Goal: Go to known website: Go to known website

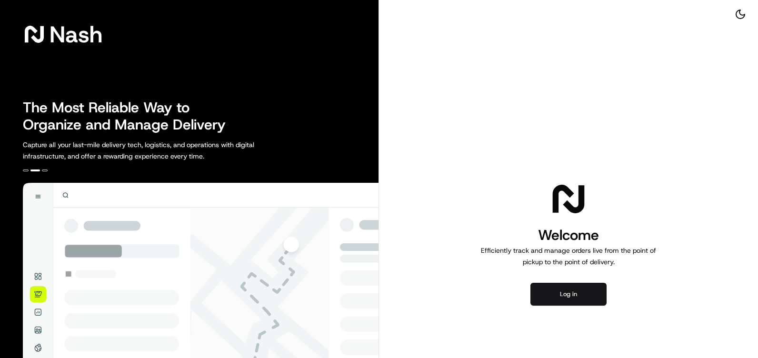
click at [560, 299] on button "Log in" at bounding box center [568, 294] width 76 height 23
